Goal: Find specific page/section: Find specific page/section

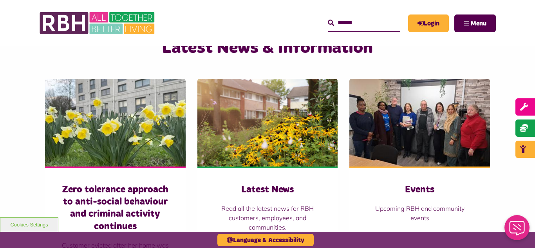
scroll to position [501, 0]
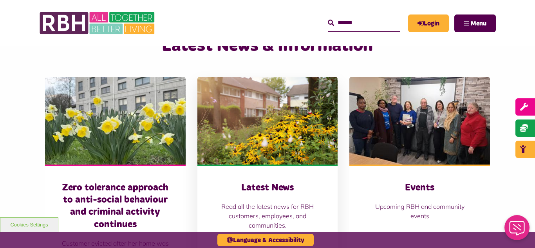
click at [236, 145] on img at bounding box center [267, 121] width 141 height 88
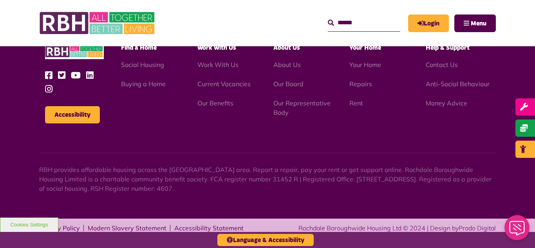
scroll to position [852, 0]
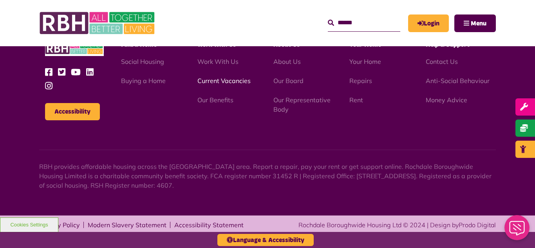
click at [220, 82] on link "Current Vacancies" at bounding box center [223, 81] width 53 height 8
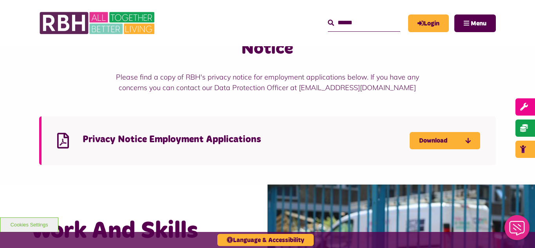
scroll to position [783, 0]
